Goal: Transaction & Acquisition: Download file/media

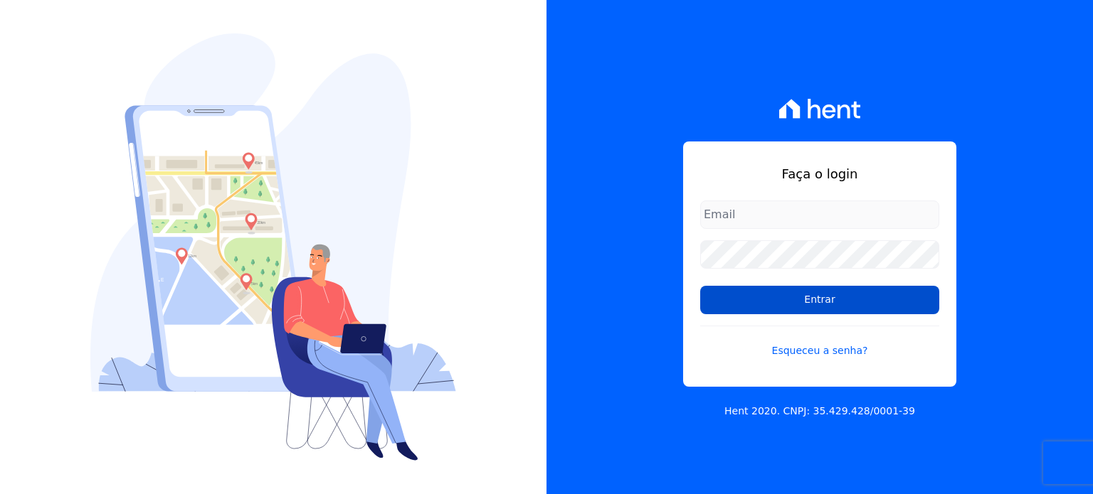
type input "[EMAIL_ADDRESS][DOMAIN_NAME]"
click at [805, 298] on input "Entrar" at bounding box center [819, 300] width 239 height 28
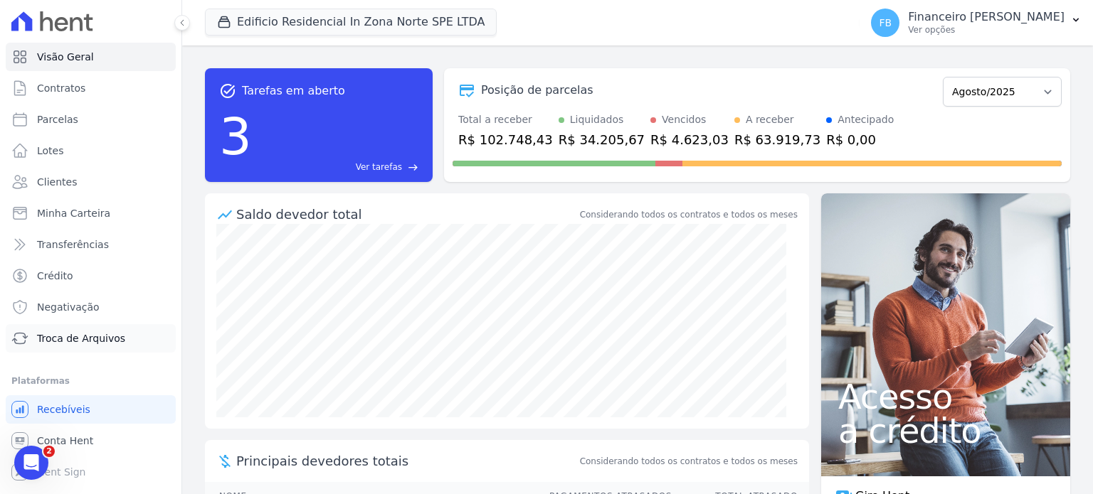
click at [102, 339] on span "Troca de Arquivos" at bounding box center [81, 338] width 88 height 14
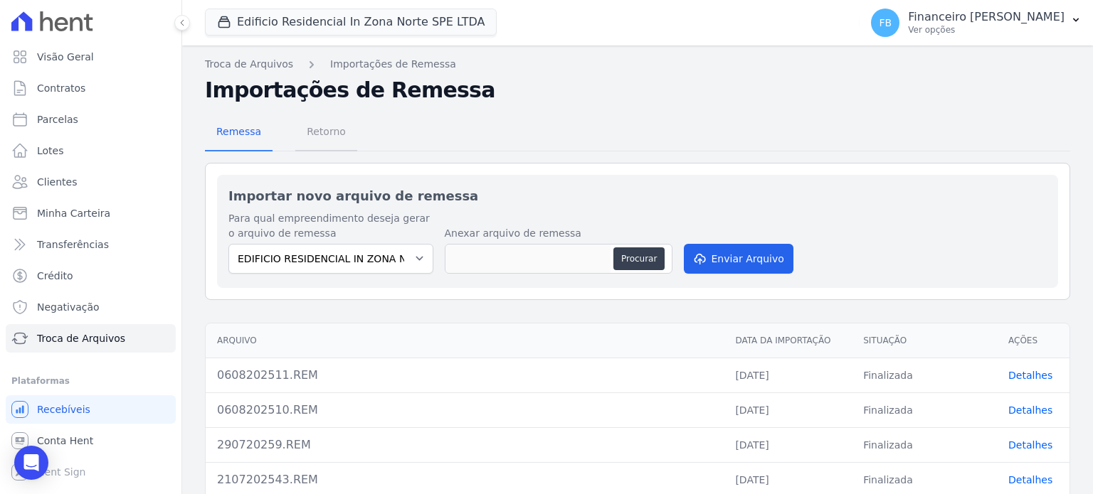
click at [323, 133] on span "Retorno" at bounding box center [326, 131] width 56 height 28
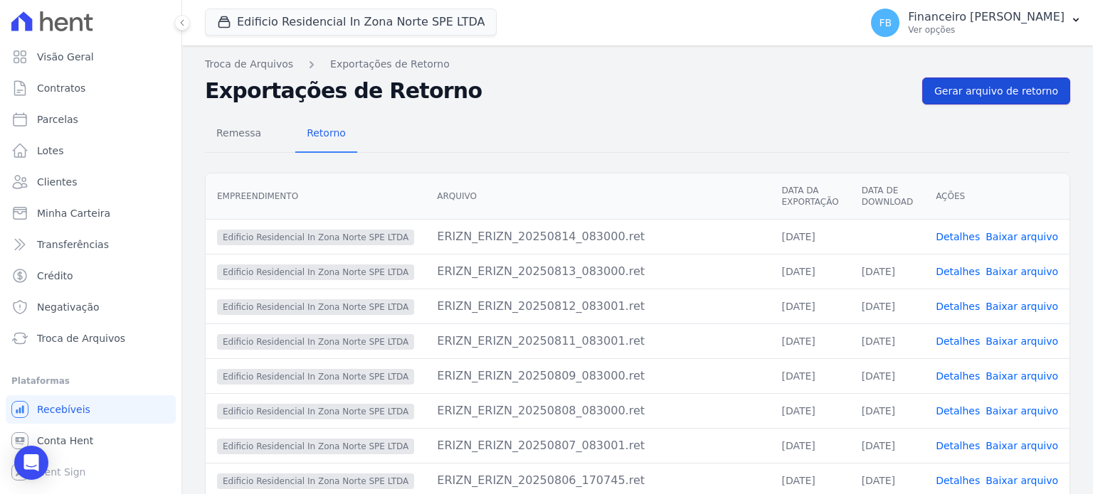
click at [1018, 85] on span "Gerar arquivo de retorno" at bounding box center [996, 91] width 124 height 14
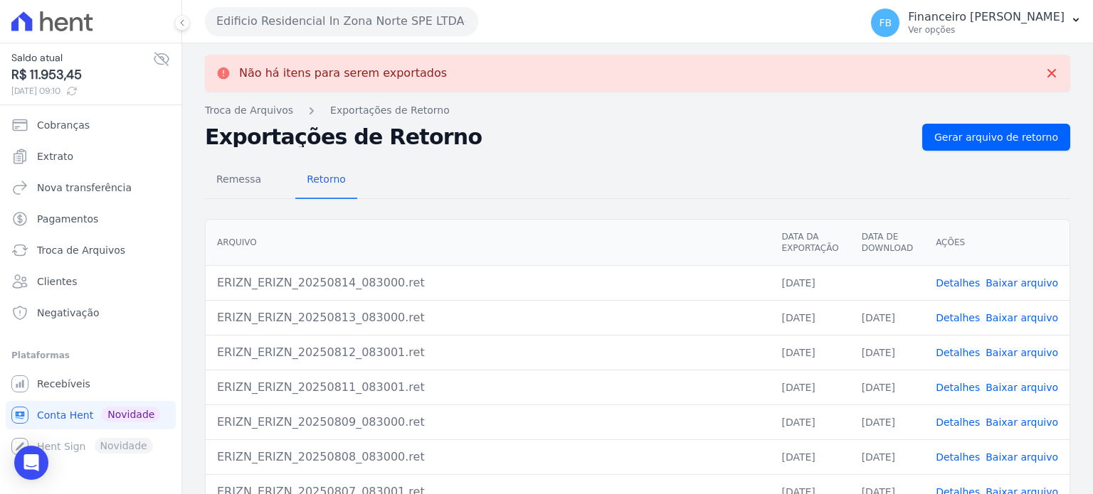
click at [1019, 283] on link "Baixar arquivo" at bounding box center [1021, 282] width 73 height 11
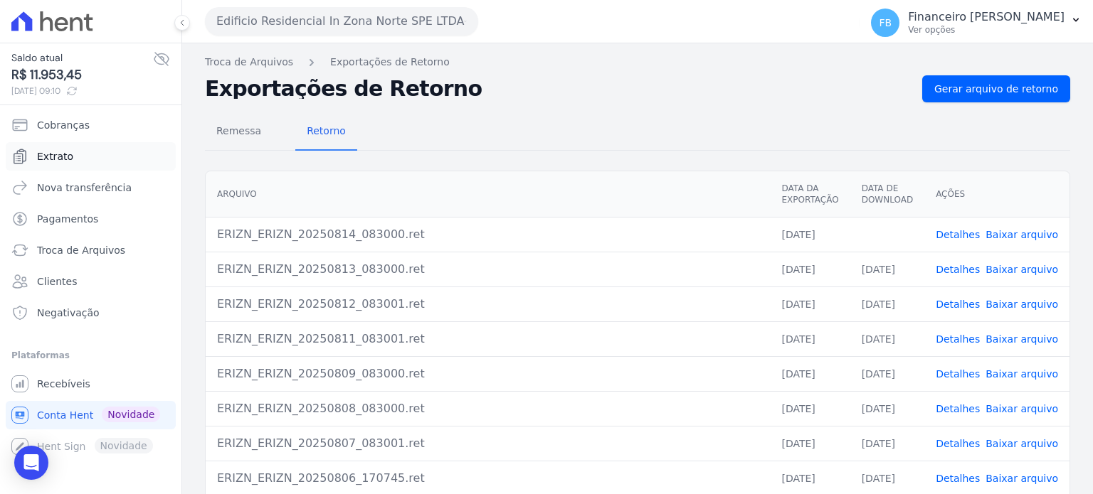
click at [126, 159] on link "Extrato" at bounding box center [91, 156] width 170 height 28
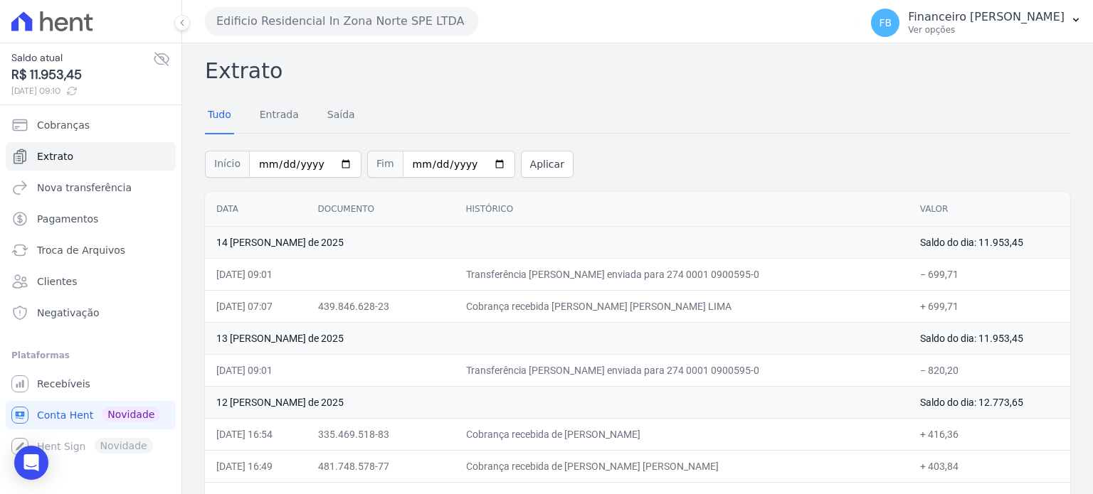
click at [464, 19] on icon "button" at bounding box center [465, 21] width 3 height 11
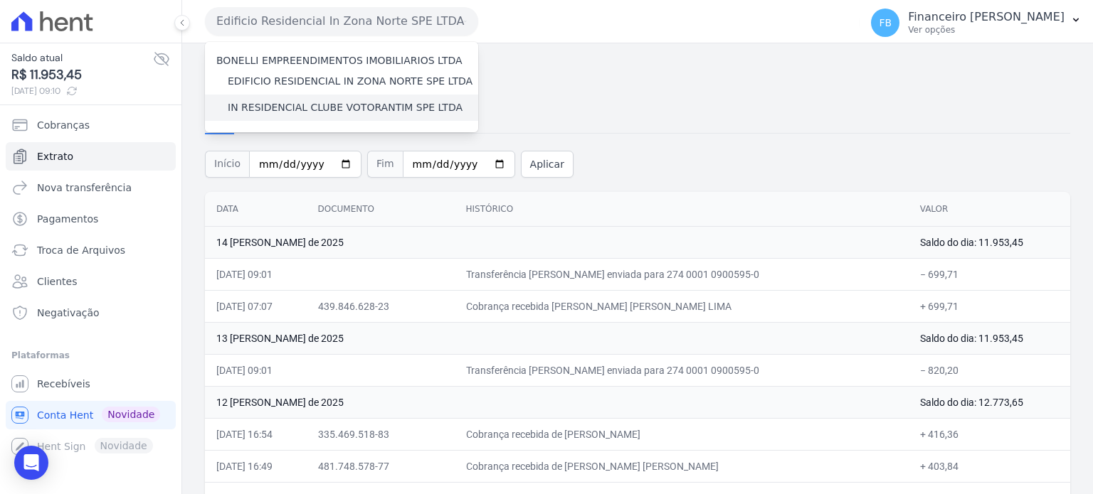
click at [397, 112] on label "IN RESIDENCIAL CLUBE VOTORANTIM SPE LTDA" at bounding box center [345, 107] width 235 height 15
click at [0, 0] on input "IN RESIDENCIAL CLUBE VOTORANTIM SPE LTDA" at bounding box center [0, 0] width 0 height 0
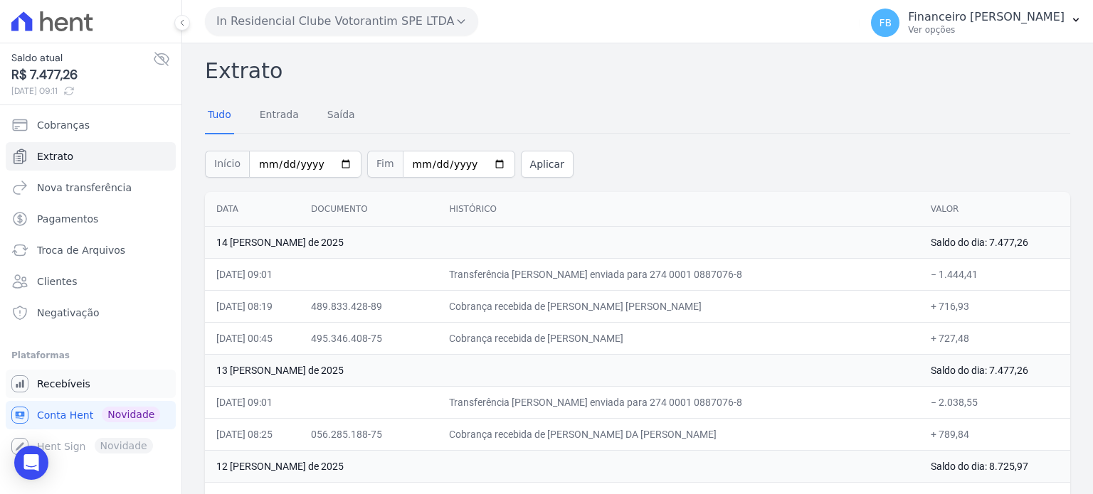
click at [51, 386] on span "Recebíveis" at bounding box center [63, 384] width 53 height 14
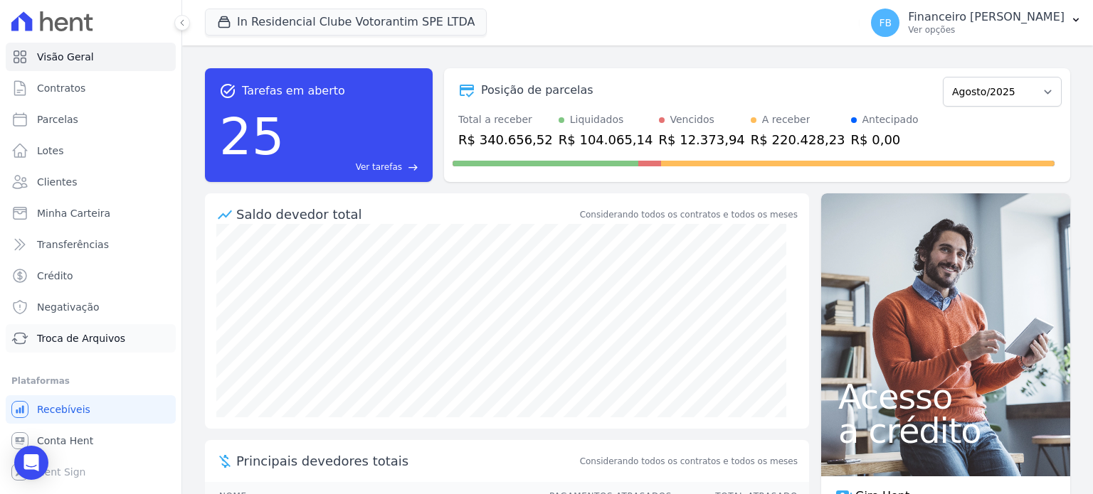
click at [71, 337] on span "Troca de Arquivos" at bounding box center [81, 338] width 88 height 14
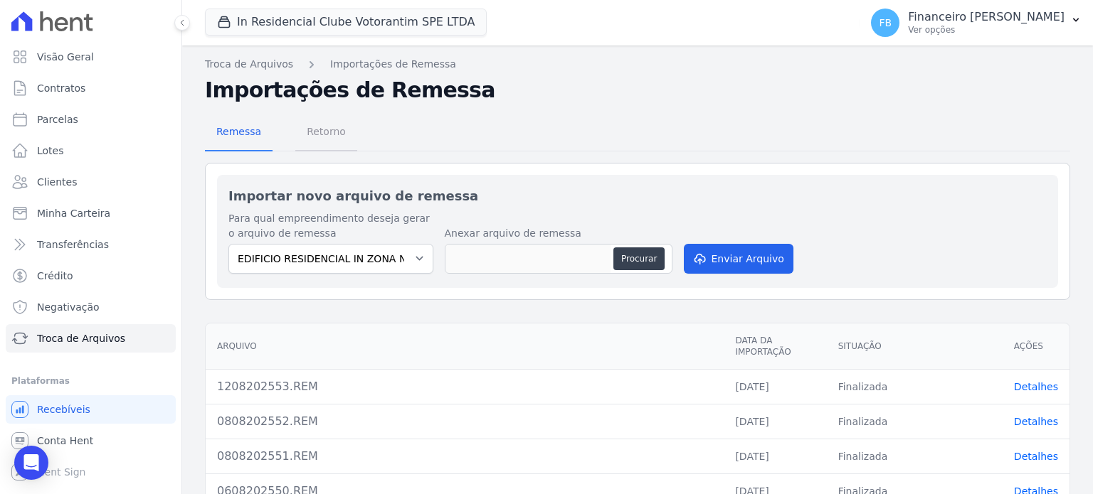
click at [344, 129] on span "Retorno" at bounding box center [326, 131] width 56 height 28
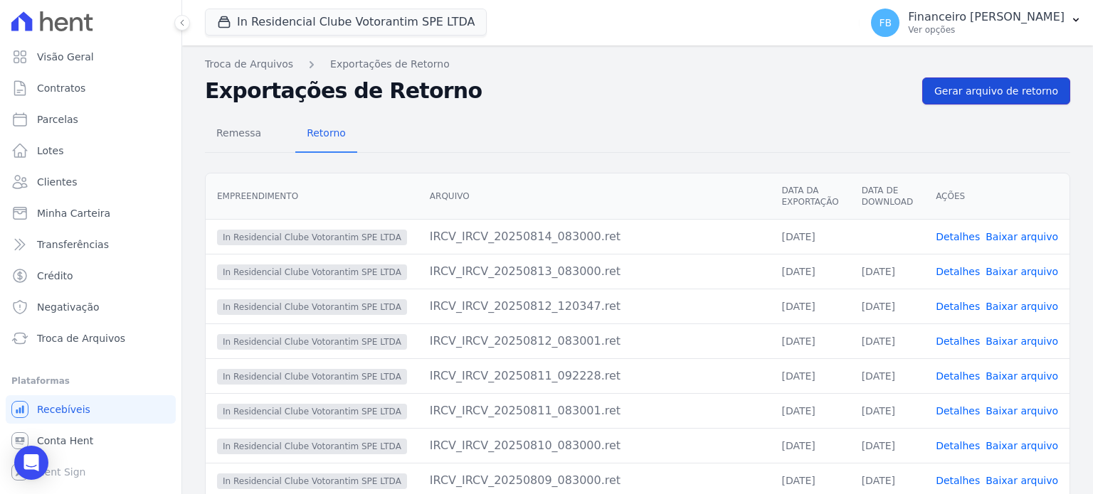
click at [1030, 92] on span "Gerar arquivo de retorno" at bounding box center [996, 91] width 124 height 14
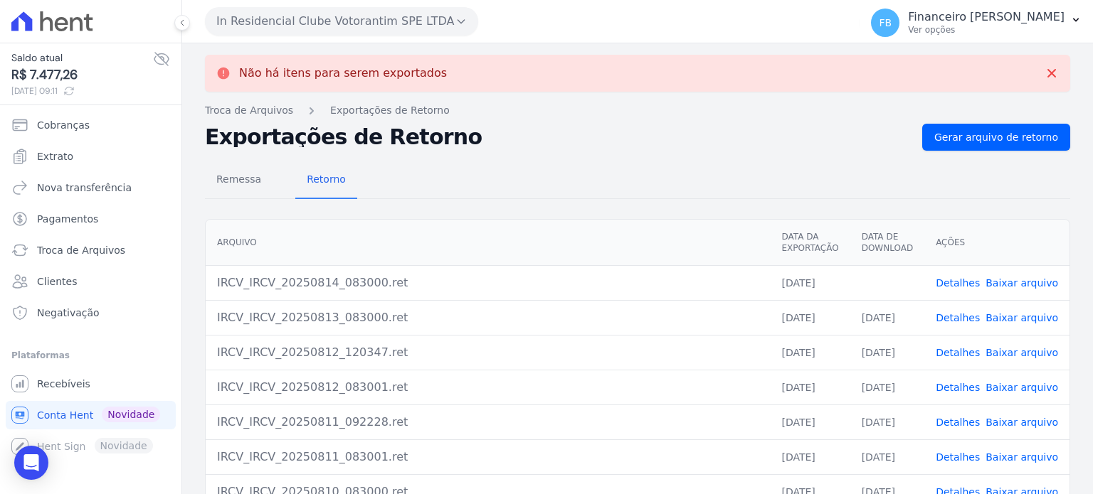
click at [1020, 283] on link "Baixar arquivo" at bounding box center [1021, 282] width 73 height 11
